Goal: Transaction & Acquisition: Purchase product/service

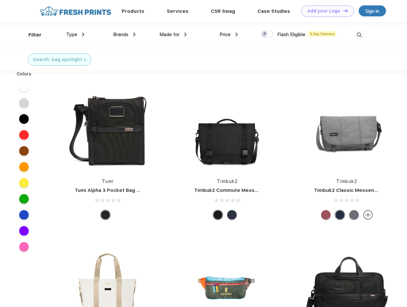
scroll to position [0, 0]
click at [325, 11] on link "Add your Logo Design Tool" at bounding box center [327, 10] width 53 height 11
click at [0, 0] on div "Design Tool" at bounding box center [0, 0] width 0 height 0
click at [343, 11] on link "Add your Logo Design Tool" at bounding box center [327, 10] width 53 height 11
click at [31, 35] on div "Filter" at bounding box center [34, 34] width 13 height 7
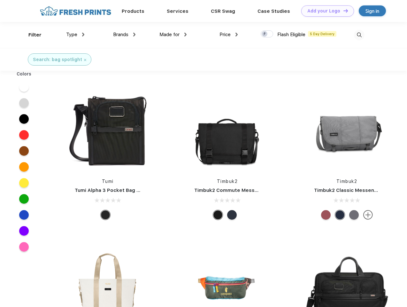
click at [75, 35] on span "Type" at bounding box center [71, 35] width 11 height 6
click at [124, 35] on span "Brands" at bounding box center [120, 35] width 15 height 6
click at [173, 35] on span "Made for" at bounding box center [169, 35] width 20 height 6
click at [229, 35] on span "Price" at bounding box center [225, 35] width 11 height 6
click at [267, 34] on div at bounding box center [267, 33] width 12 height 7
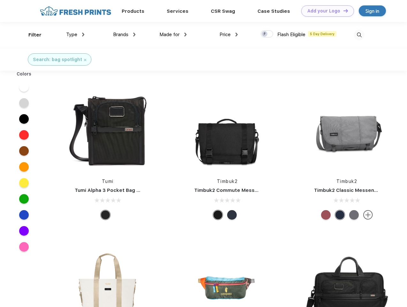
click at [265, 34] on input "checkbox" at bounding box center [263, 32] width 4 height 4
click at [359, 35] on img at bounding box center [359, 35] width 11 height 11
